Goal: Check status

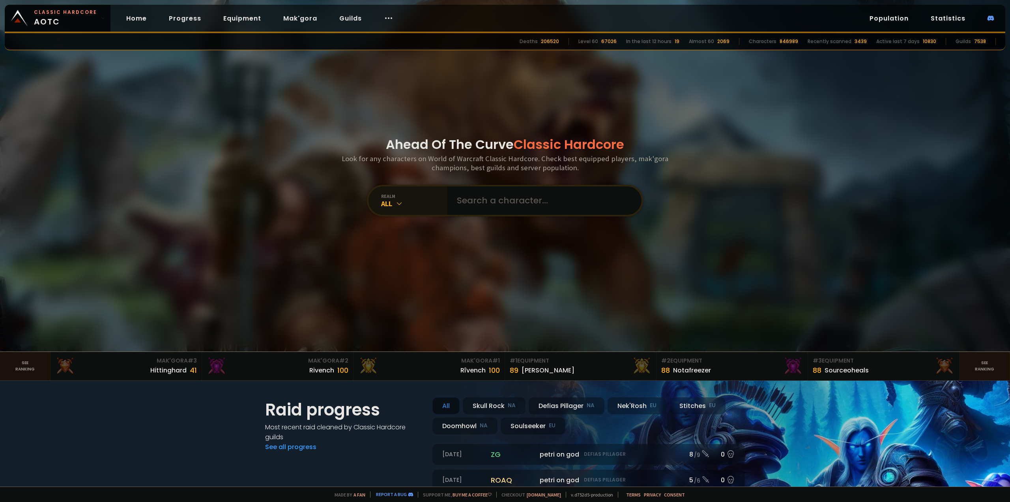
click at [409, 204] on div "All" at bounding box center [414, 203] width 66 height 9
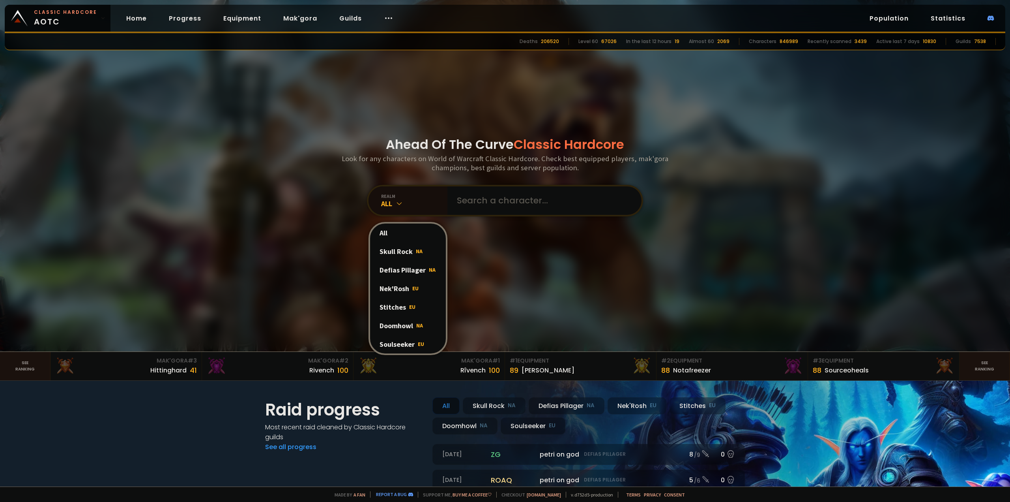
click at [397, 308] on div "Stitches EU" at bounding box center [408, 307] width 76 height 19
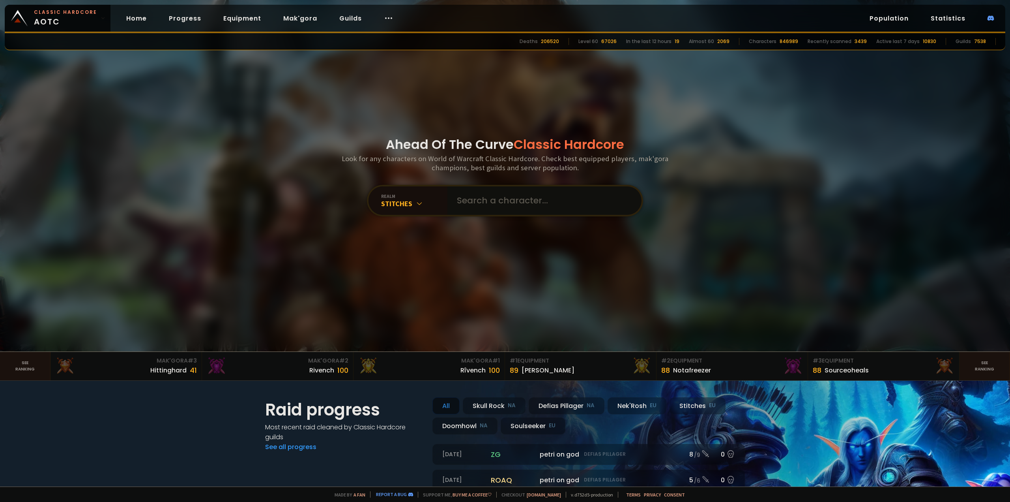
click at [490, 193] on input "text" at bounding box center [542, 200] width 180 height 28
click at [492, 200] on input "text" at bounding box center [542, 200] width 180 height 28
click at [489, 200] on input "text" at bounding box center [542, 200] width 180 height 28
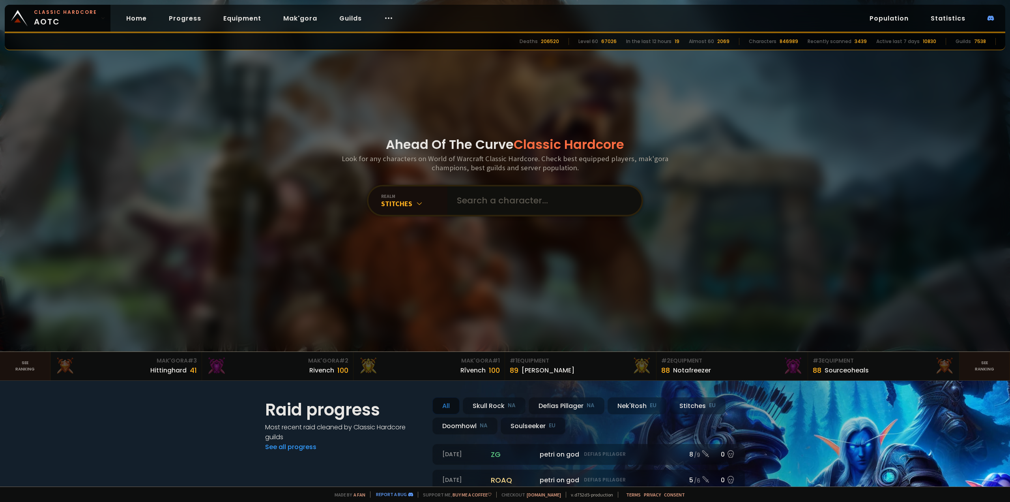
click at [489, 200] on input "text" at bounding box center [542, 200] width 180 height 28
type input "klaidon"
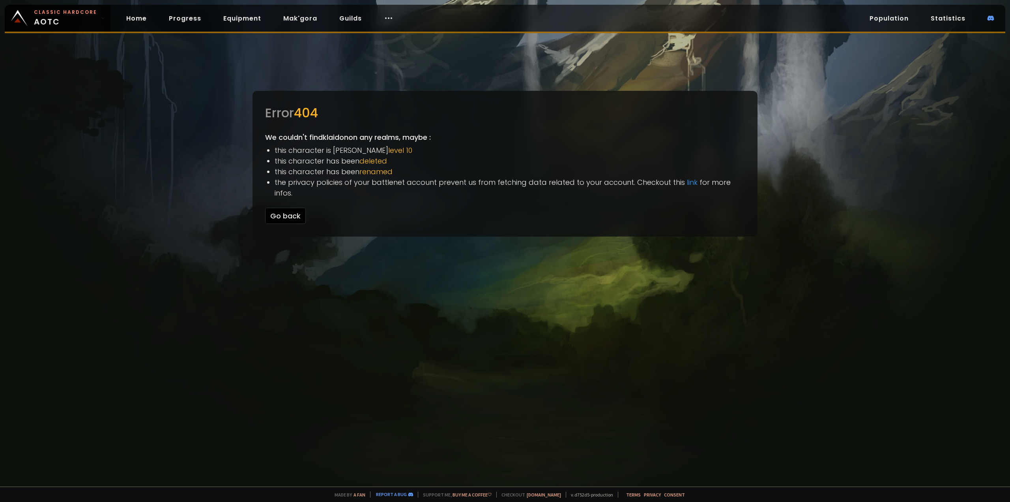
click at [288, 208] on button "Go back" at bounding box center [285, 216] width 41 height 16
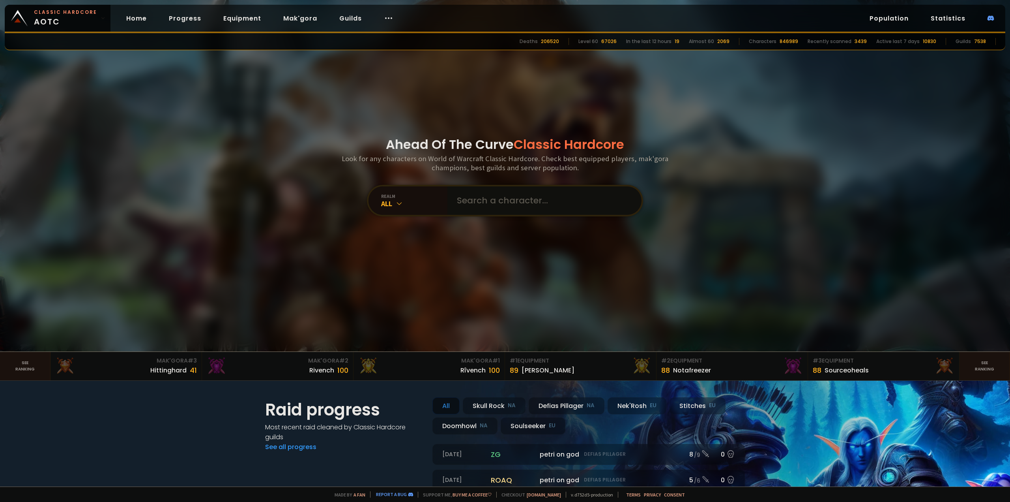
click at [490, 201] on input "text" at bounding box center [542, 200] width 180 height 28
click at [410, 199] on div "All" at bounding box center [414, 203] width 66 height 9
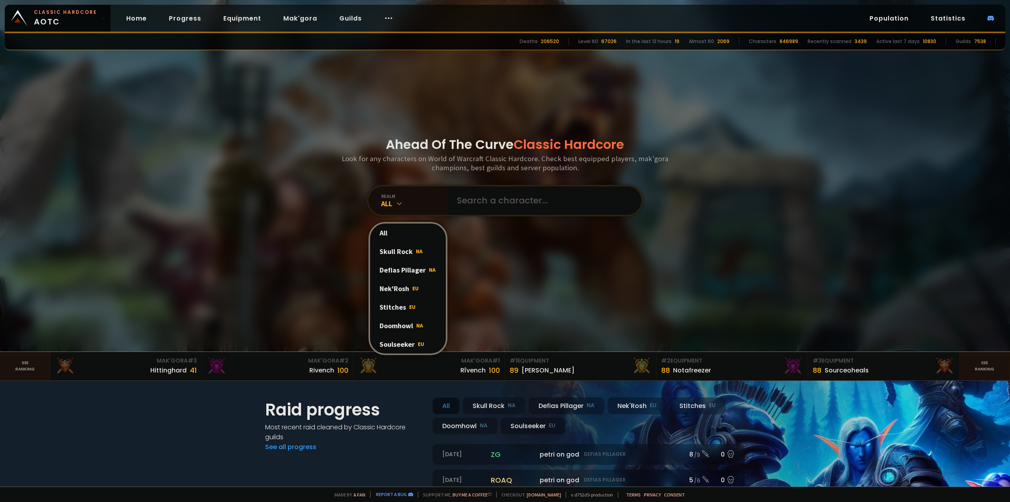
drag, startPoint x: 395, startPoint y: 307, endPoint x: 459, endPoint y: 242, distance: 91.5
click at [396, 306] on div "Stitches EU" at bounding box center [408, 307] width 76 height 19
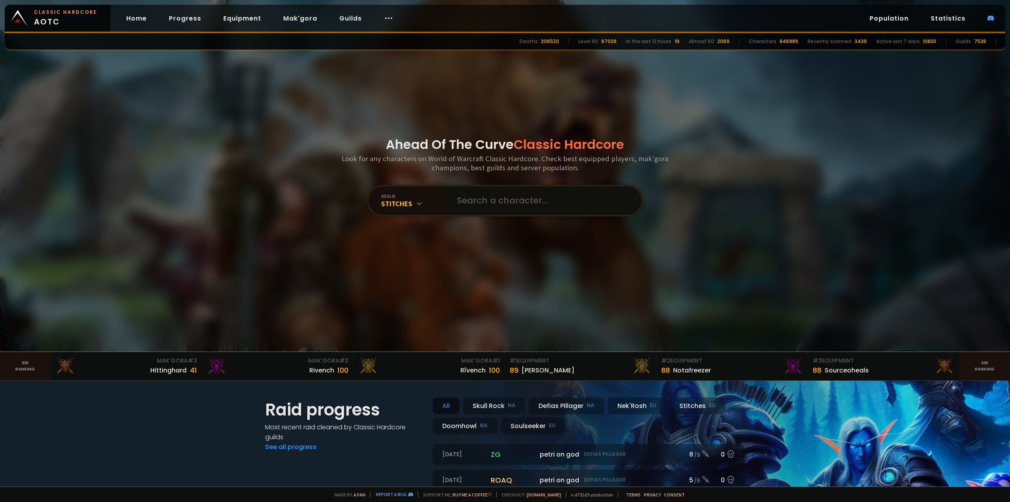
drag, startPoint x: 501, startPoint y: 188, endPoint x: 498, endPoint y: 193, distance: 5.8
click at [499, 192] on input "text" at bounding box center [542, 200] width 180 height 28
paste input "Klaidon#21170"
type input "Klaidon#21170"
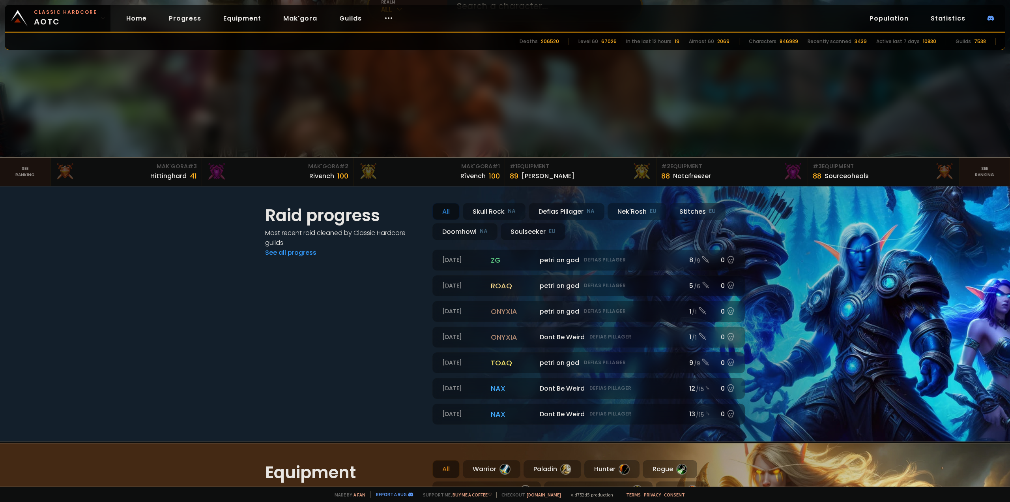
scroll to position [197, 0]
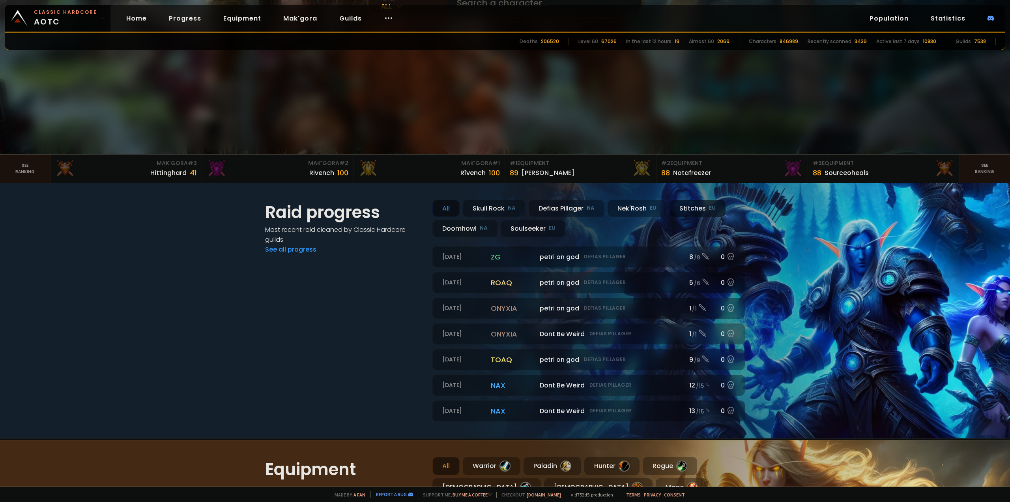
click at [686, 207] on div "Stitches EU" at bounding box center [698, 208] width 56 height 17
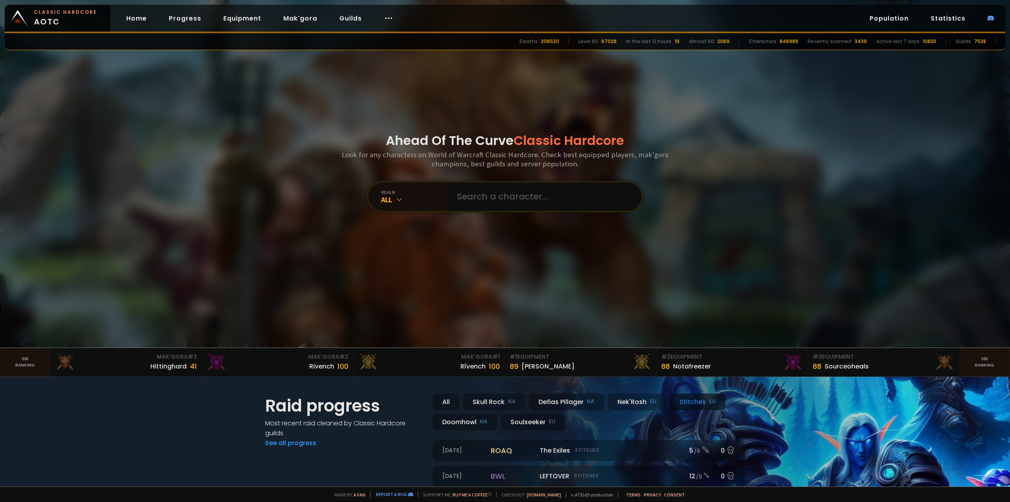
scroll to position [0, 0]
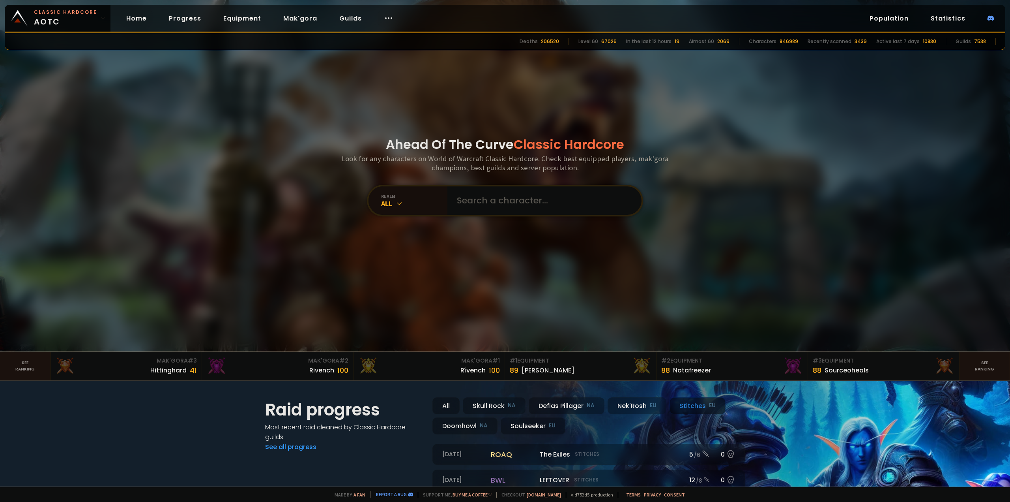
click at [386, 19] on circle at bounding box center [386, 18] width 1 height 1
click at [484, 22] on div "Classic Hardcore AOTC Home Progress Equipment Mak'gora Guilds Population Statis…" at bounding box center [505, 19] width 1001 height 28
click at [956, 16] on link "Statistics" at bounding box center [948, 18] width 47 height 16
